Goal: Information Seeking & Learning: Learn about a topic

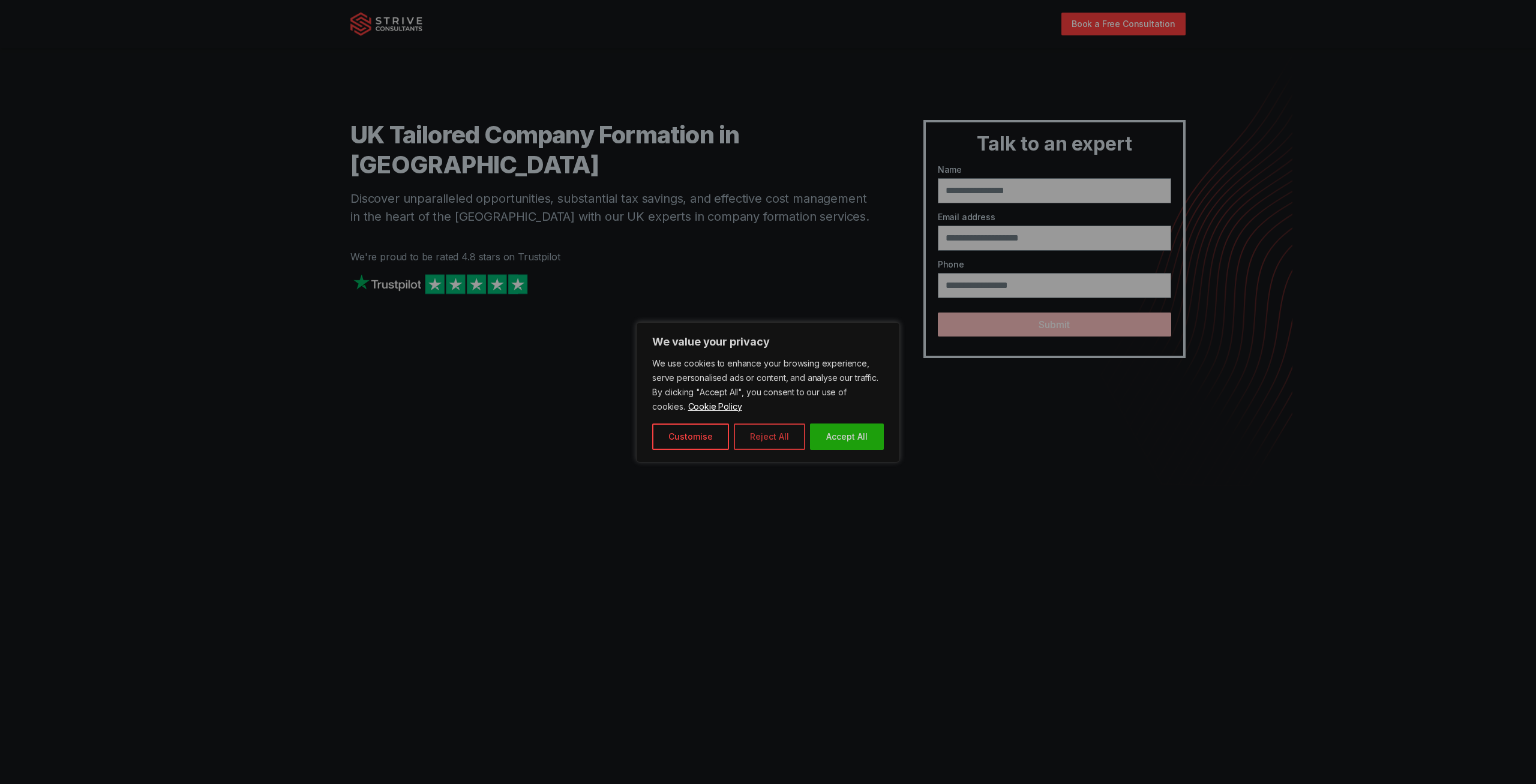
click at [760, 436] on button "Reject All" at bounding box center [769, 437] width 72 height 27
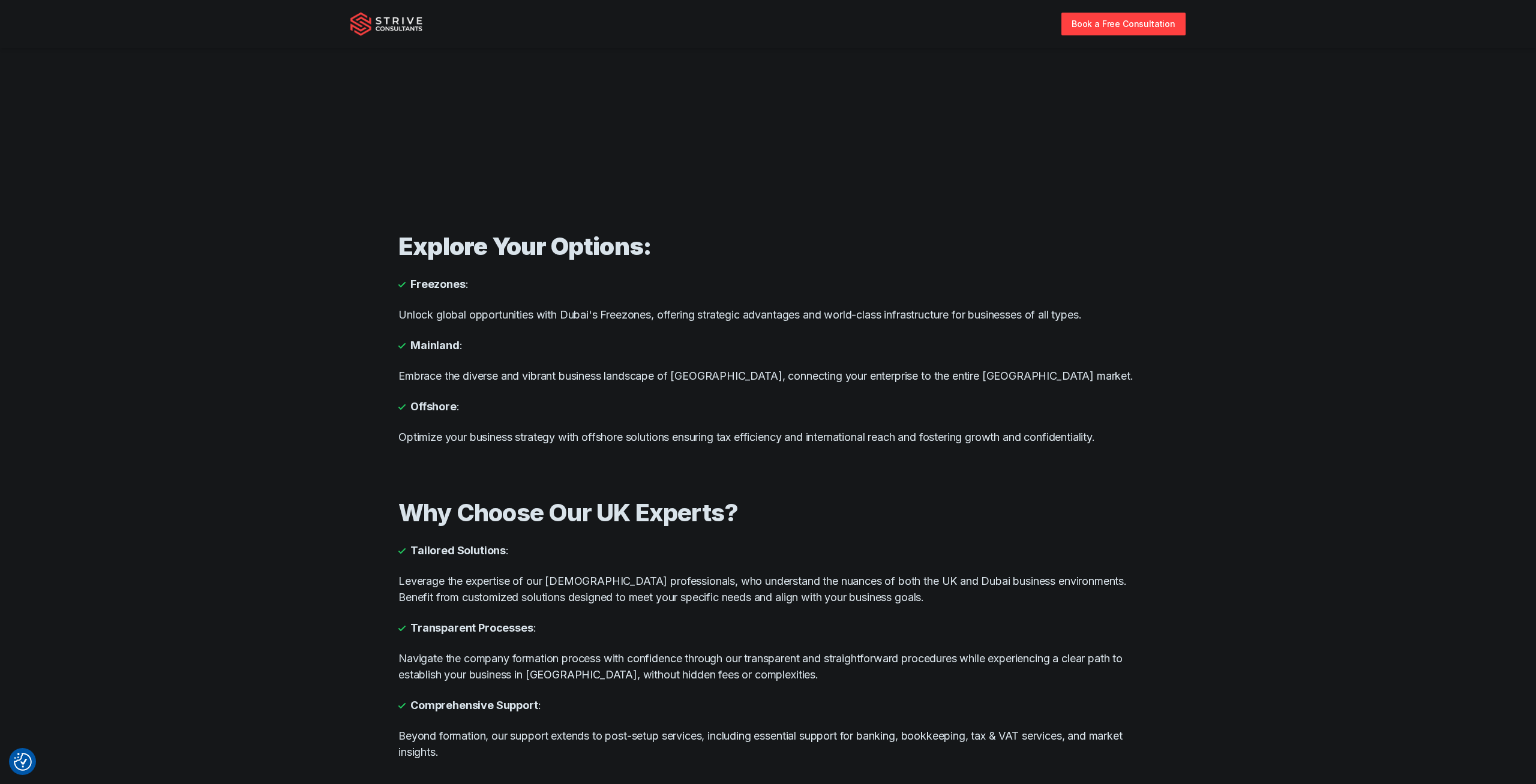
scroll to position [686, 0]
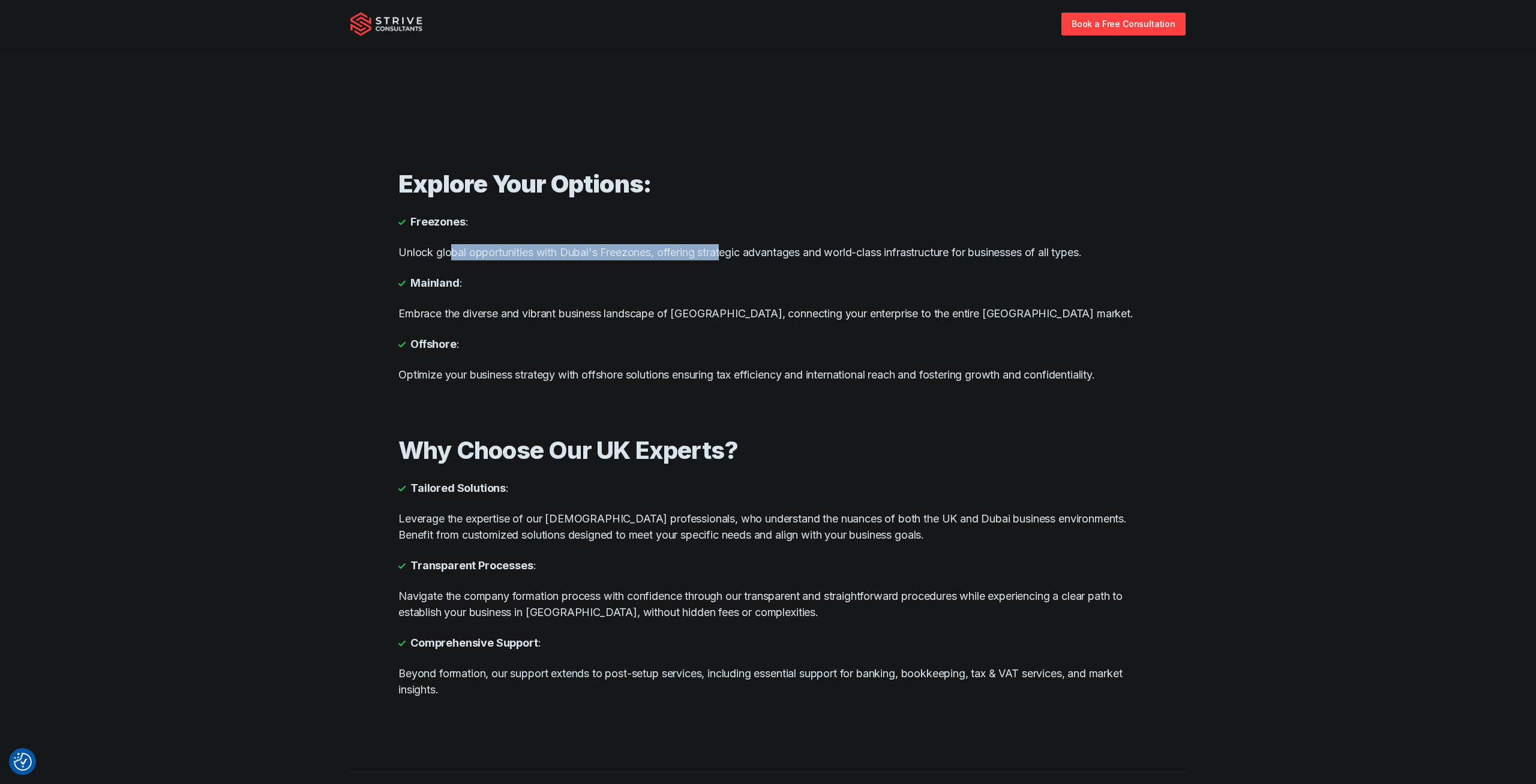
drag, startPoint x: 454, startPoint y: 248, endPoint x: 695, endPoint y: 256, distance: 241.1
click at [726, 248] on p "Unlock global opportunities with Dubai's Freezones, offering strategic advantag…" at bounding box center [768, 252] width 739 height 16
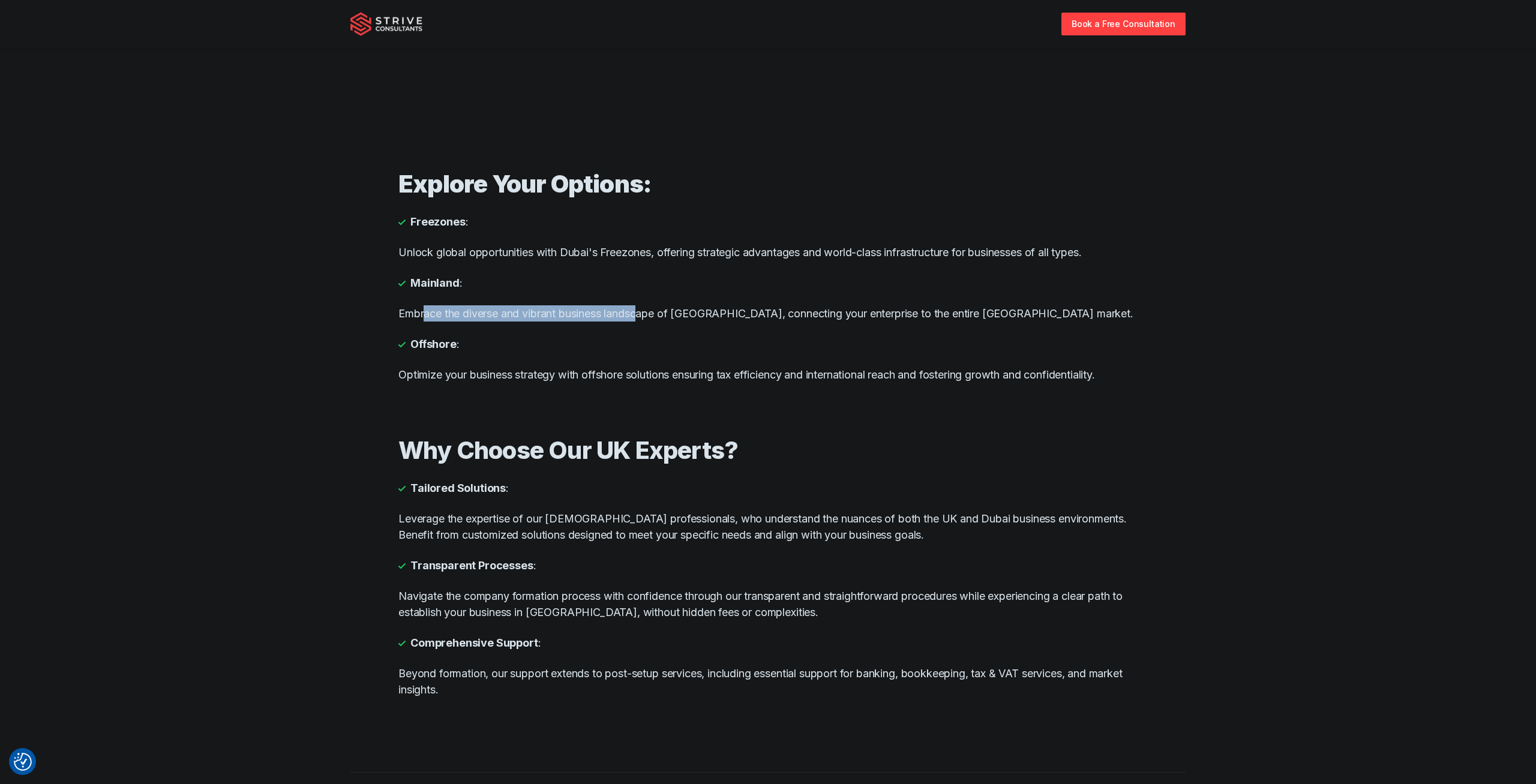
drag, startPoint x: 426, startPoint y: 313, endPoint x: 500, endPoint y: 347, distance: 81.4
click at [648, 318] on p "Embrace the diverse and vibrant business landscape of [GEOGRAPHIC_DATA], connec…" at bounding box center [768, 314] width 739 height 16
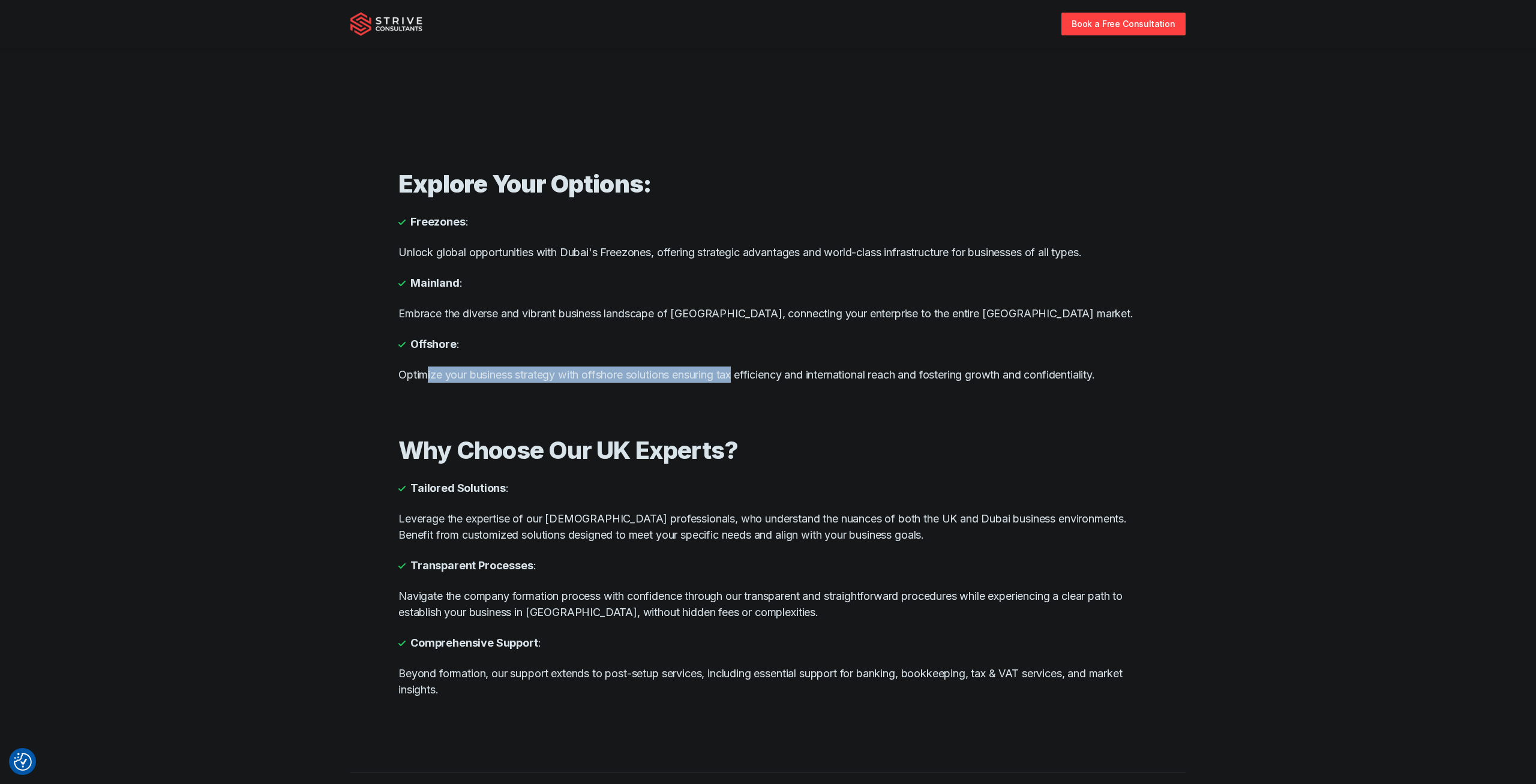
drag, startPoint x: 490, startPoint y: 380, endPoint x: 729, endPoint y: 378, distance: 239.0
click at [741, 376] on p "Optimize your business strategy with offshore solutions ensuring tax efficiency…" at bounding box center [768, 375] width 739 height 16
drag, startPoint x: 337, startPoint y: 461, endPoint x: 359, endPoint y: 460, distance: 22.0
click at [341, 461] on section "Why Choose Our UK Experts? Tailored Solutions : Leverage the expertise of our […" at bounding box center [768, 567] width 1536 height 315
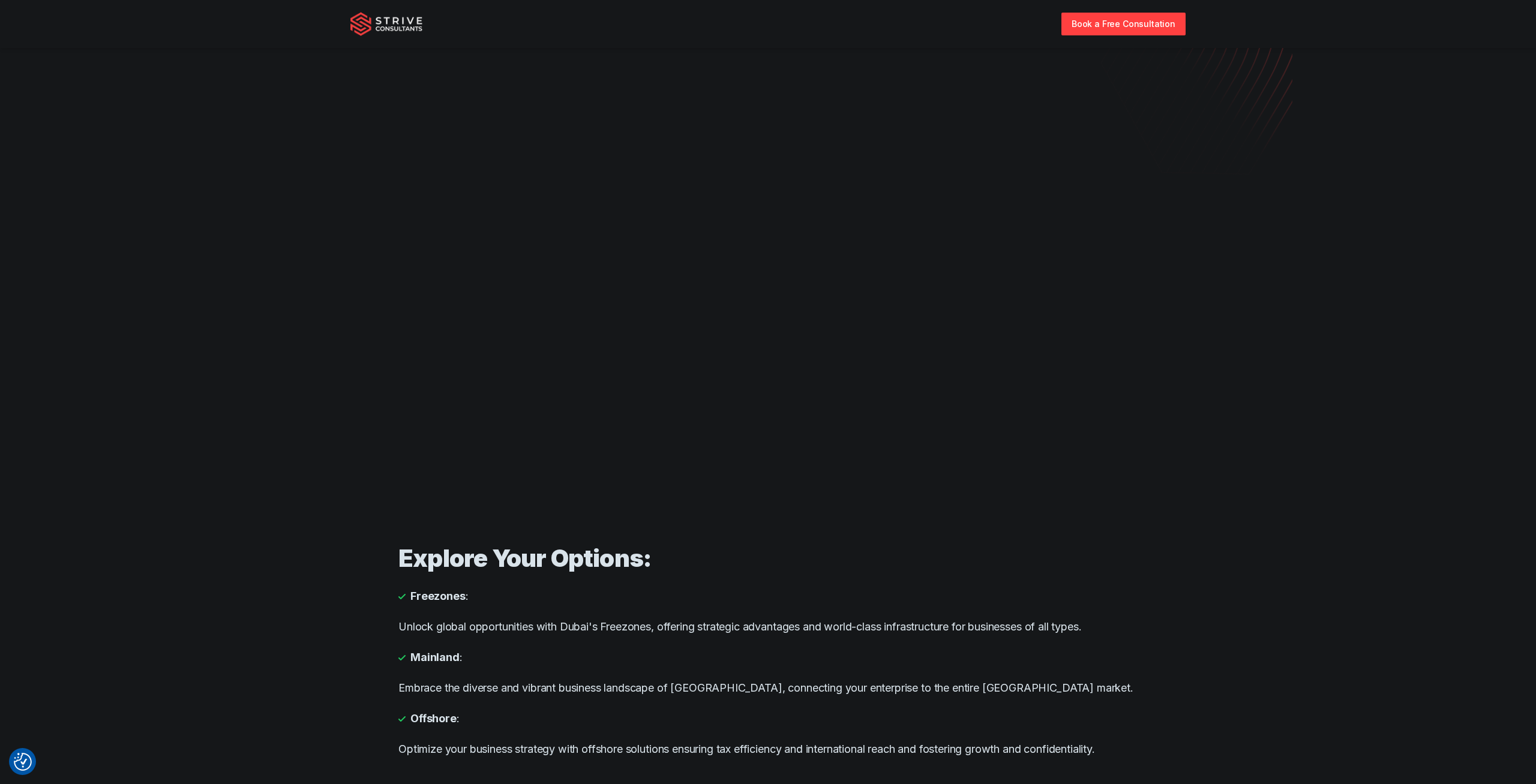
scroll to position [437, 0]
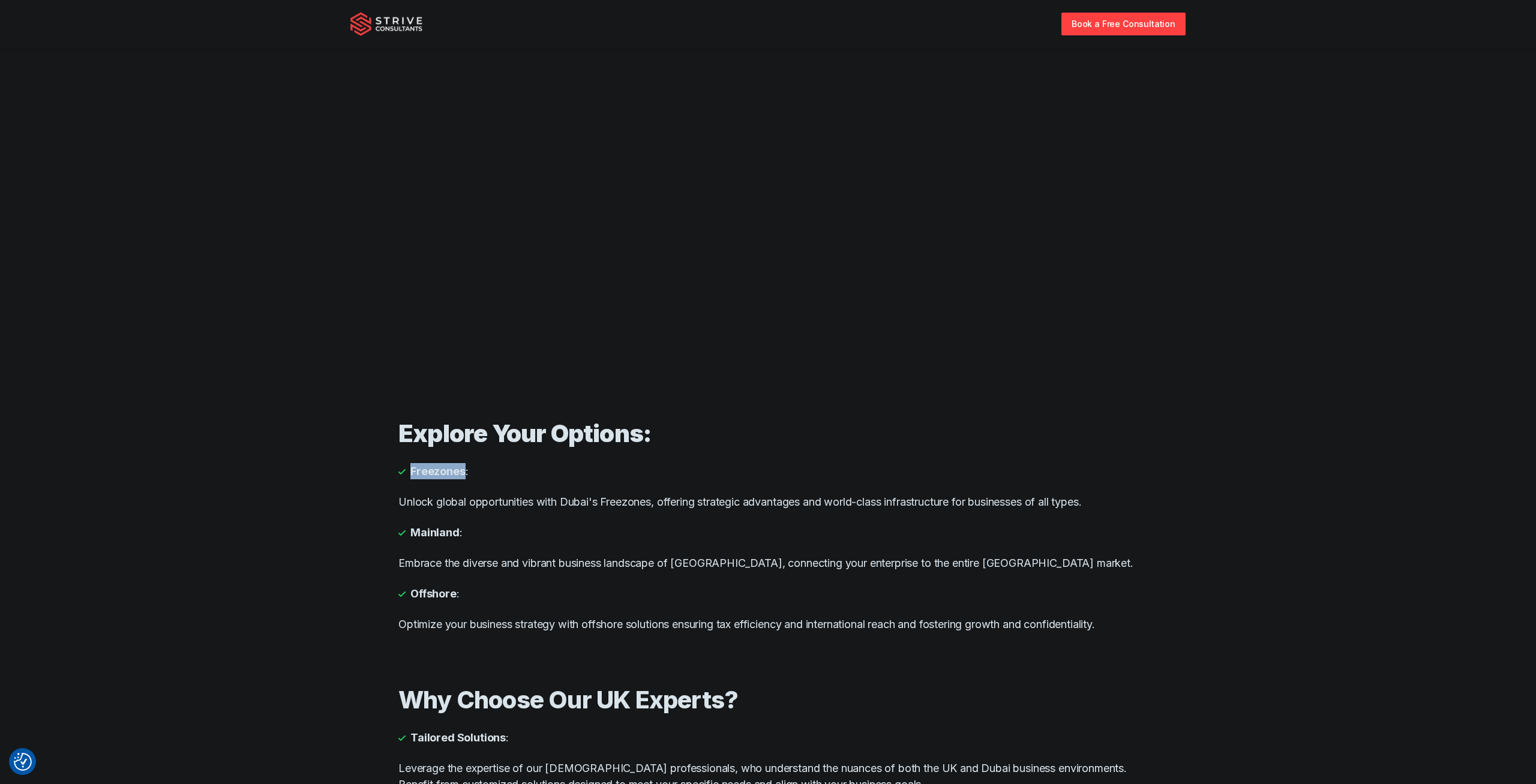
drag, startPoint x: 463, startPoint y: 466, endPoint x: 410, endPoint y: 473, distance: 53.5
click at [410, 473] on li "Freezones :" at bounding box center [768, 471] width 739 height 16
copy strong "Freezones"
